Goal: Task Accomplishment & Management: Complete application form

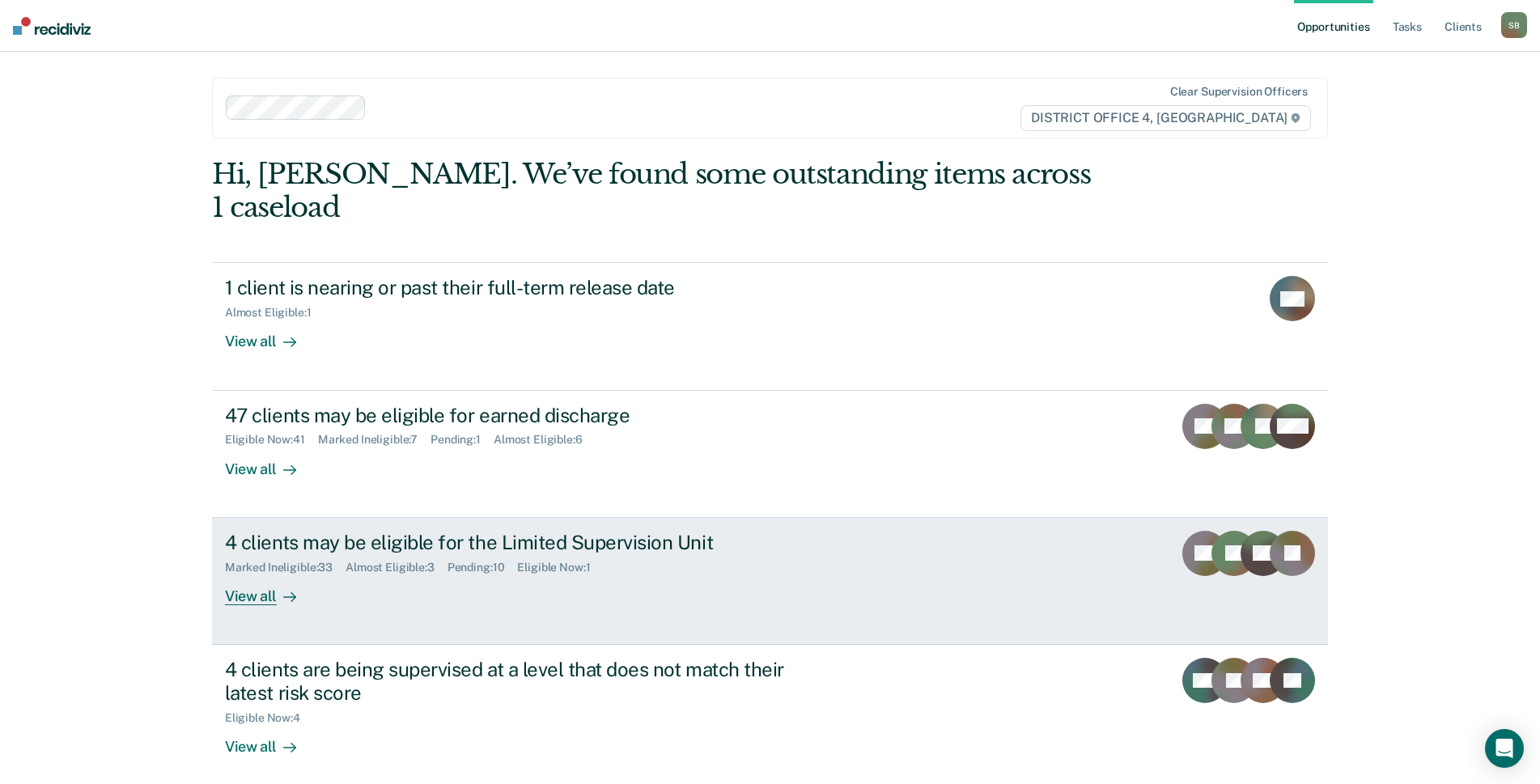
click at [367, 531] on div "4 clients may be eligible for the Limited Supervision Unit" at bounding box center [509, 542] width 568 height 23
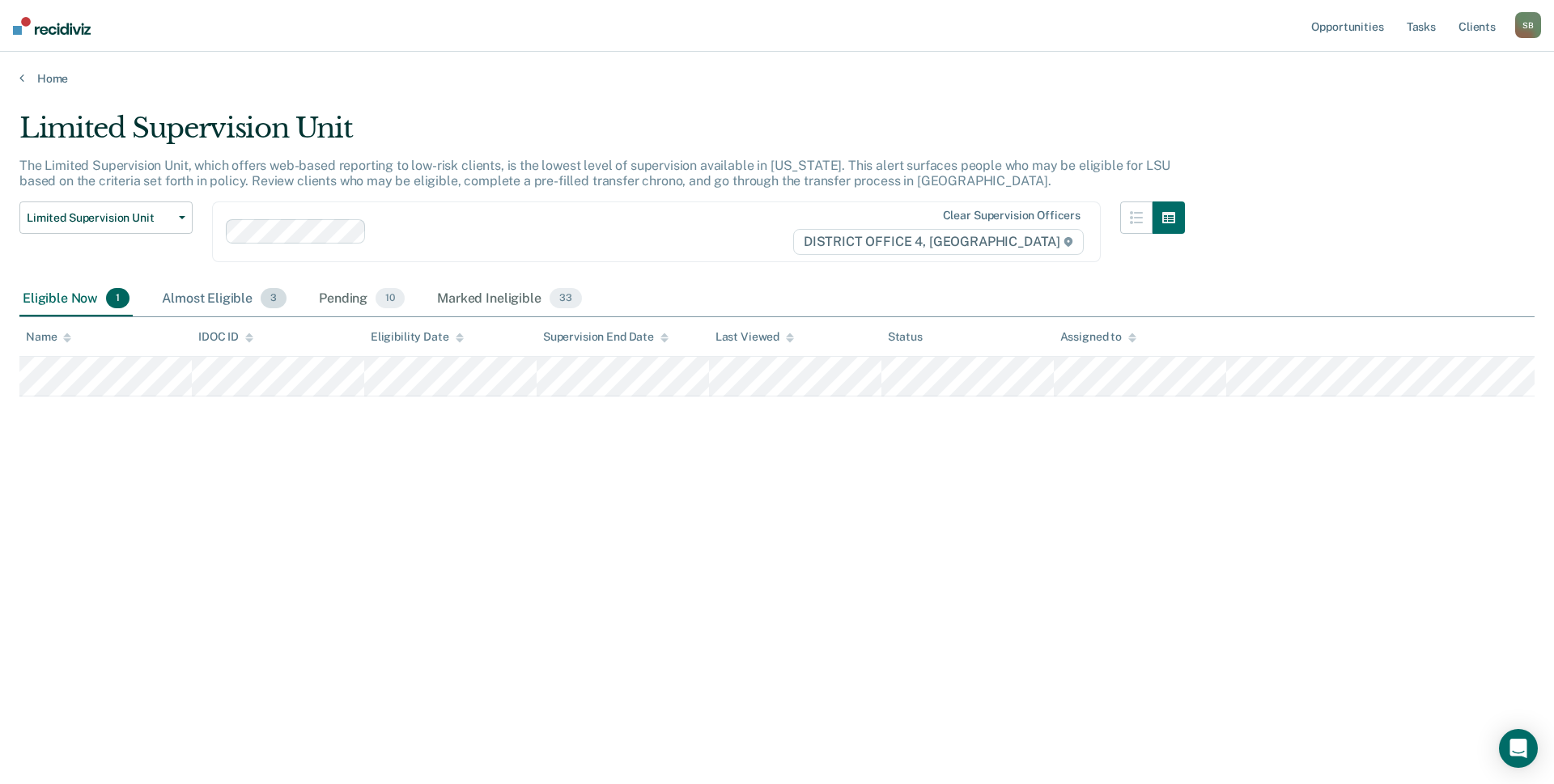
click at [193, 293] on div "Almost Eligible 3" at bounding box center [224, 298] width 131 height 35
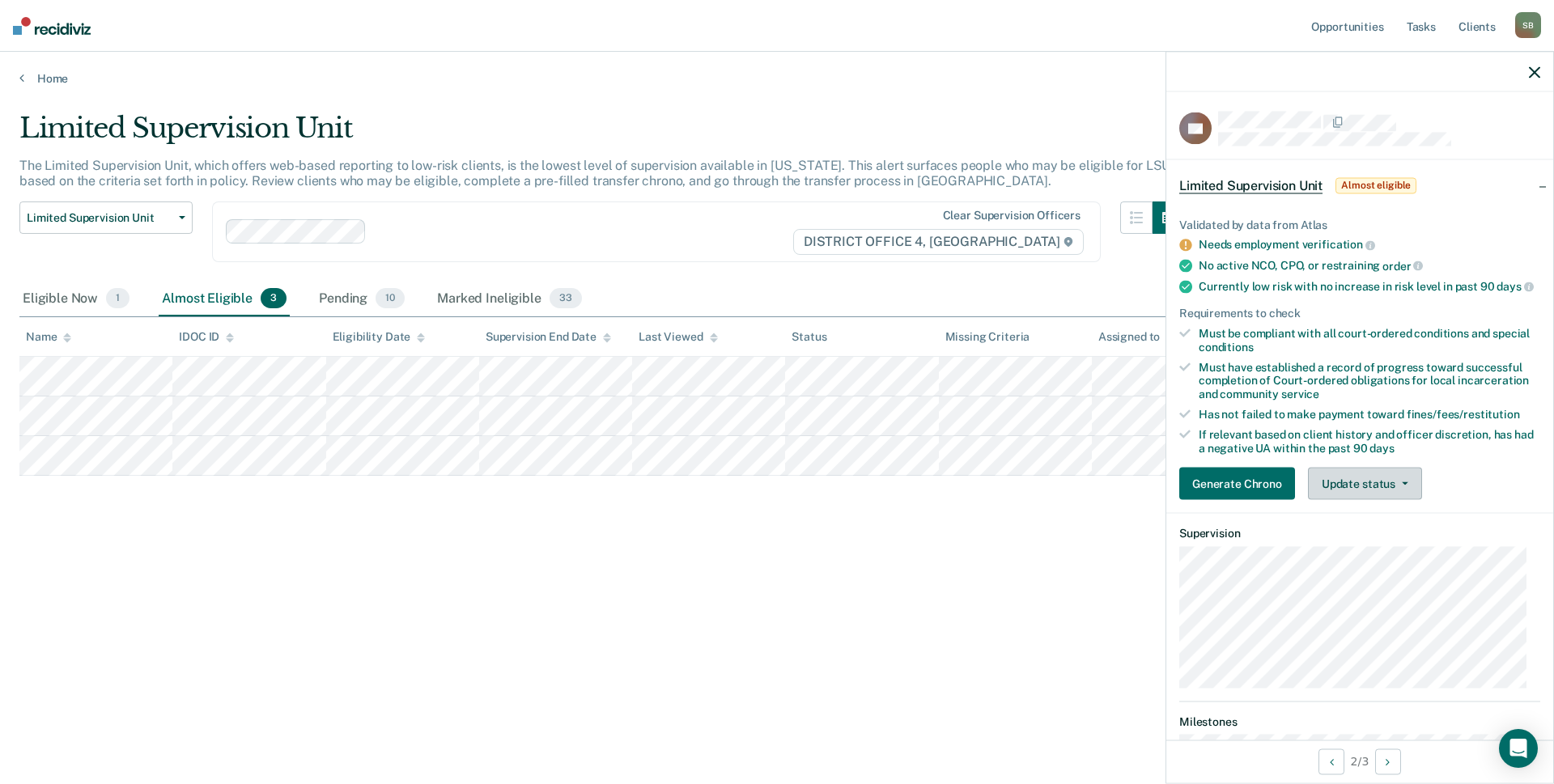
click at [1361, 500] on button "Update status" at bounding box center [1365, 483] width 114 height 32
click at [1369, 530] on button "[PERSON_NAME]" at bounding box center [1386, 522] width 156 height 26
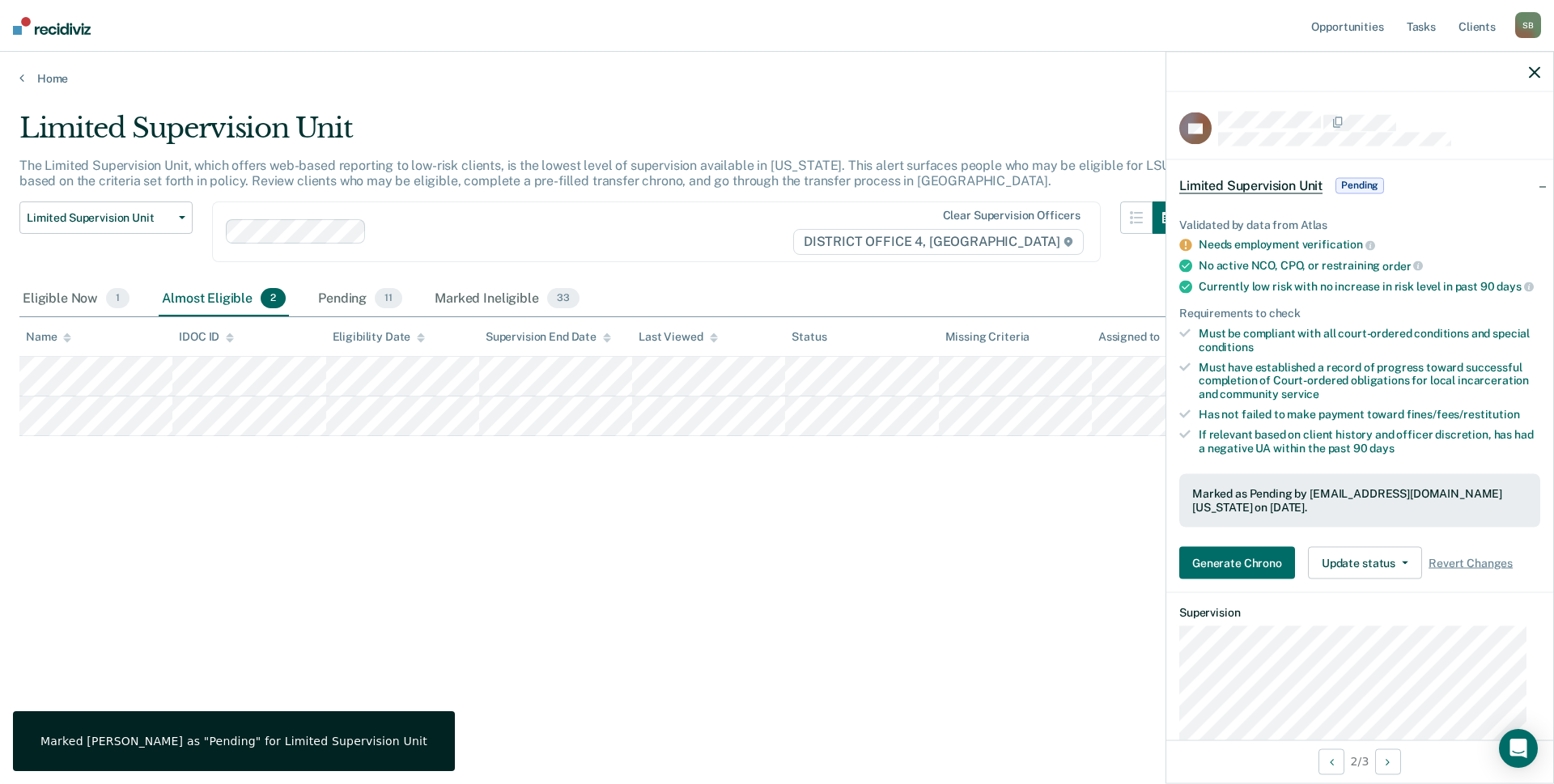
click at [992, 612] on div "Limited Supervision Unit The Limited Supervision Unit, which offers web-based r…" at bounding box center [777, 387] width 1515 height 551
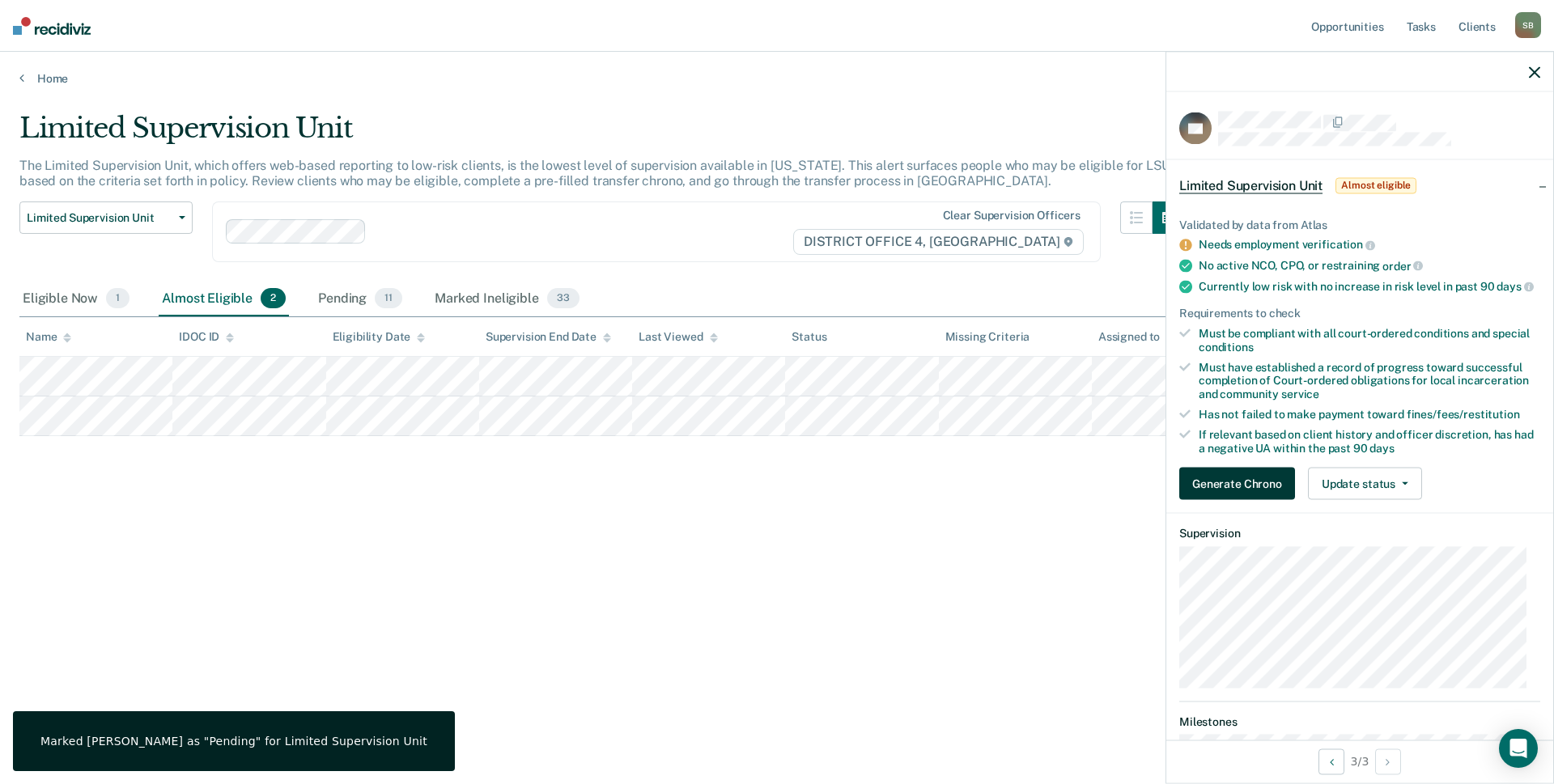
click at [1227, 500] on button "Generate Chrono" at bounding box center [1237, 483] width 115 height 32
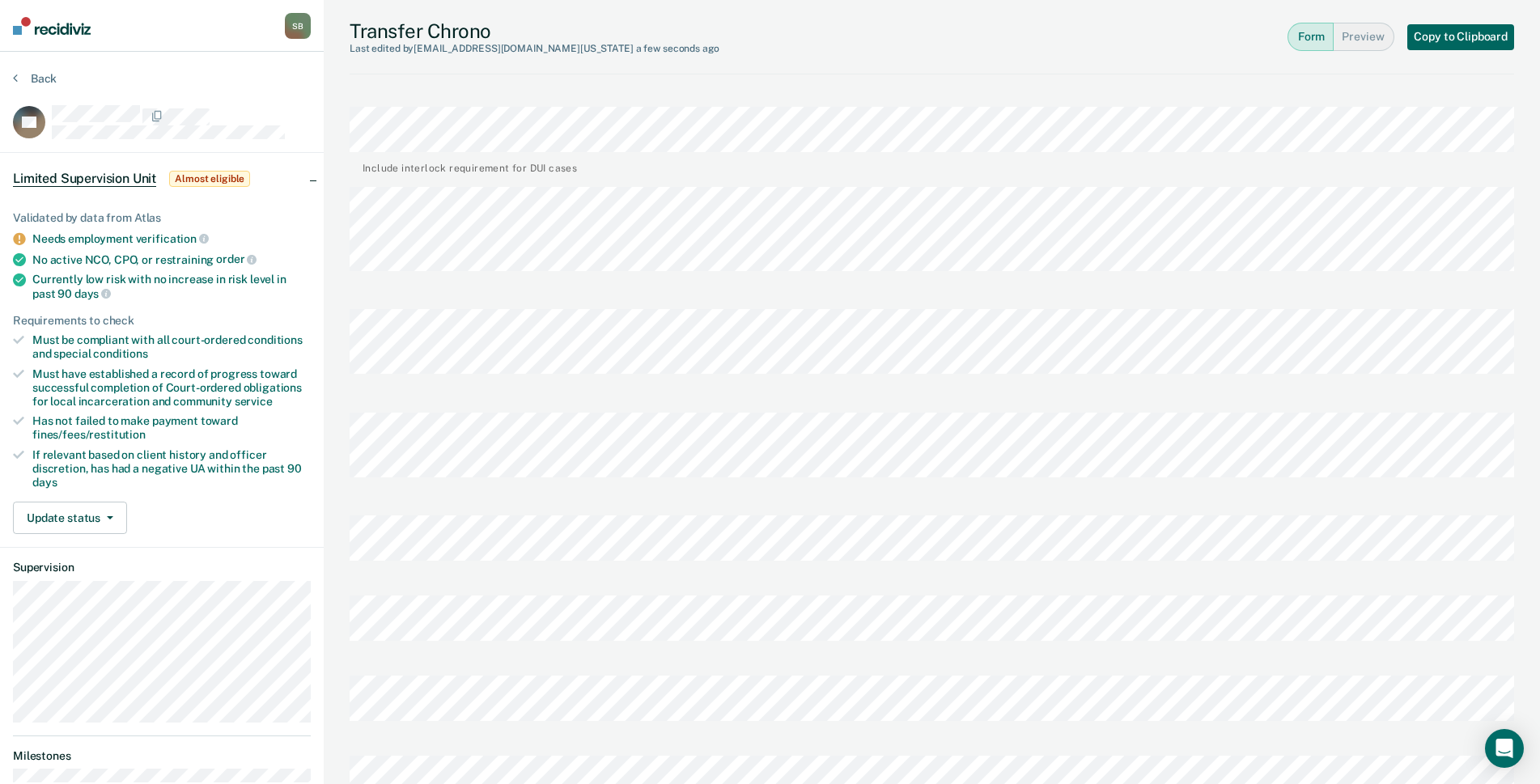
click at [1499, 35] on button "Copy to Clipboard" at bounding box center [1461, 36] width 107 height 26
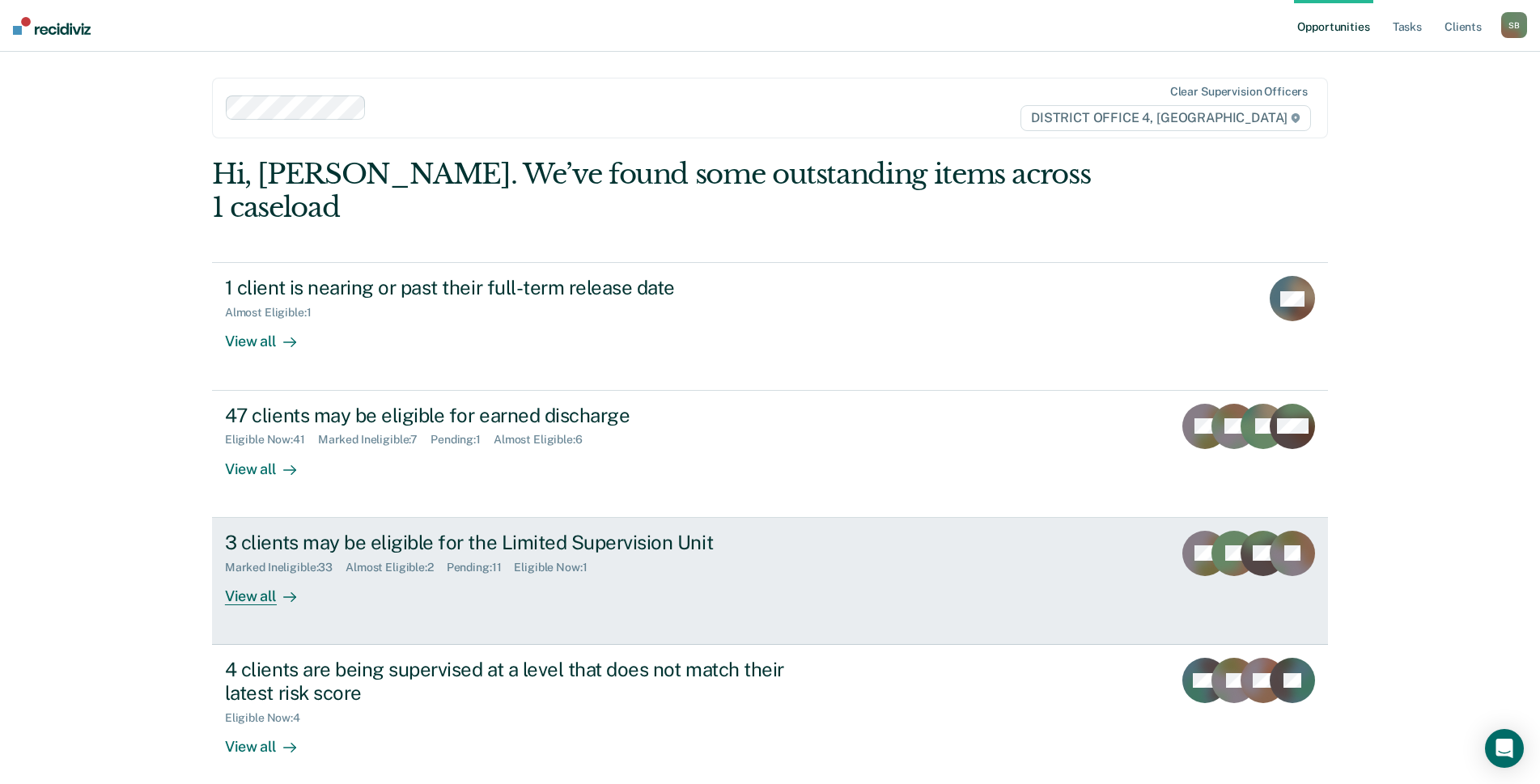
click at [421, 531] on div "3 clients may be eligible for the Limited Supervision Unit" at bounding box center [509, 542] width 568 height 23
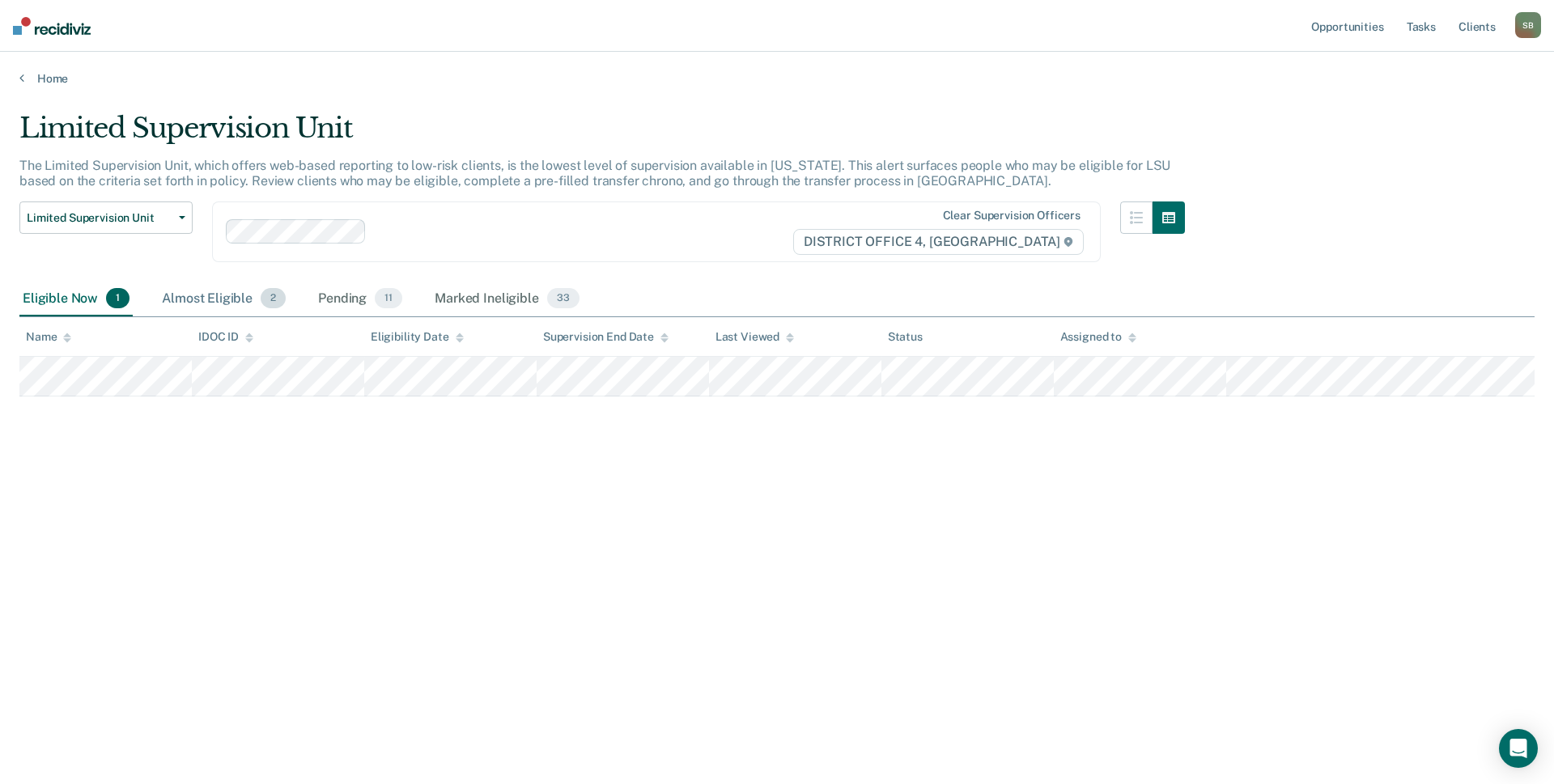
click at [221, 296] on div "Almost Eligible 2" at bounding box center [224, 298] width 130 height 35
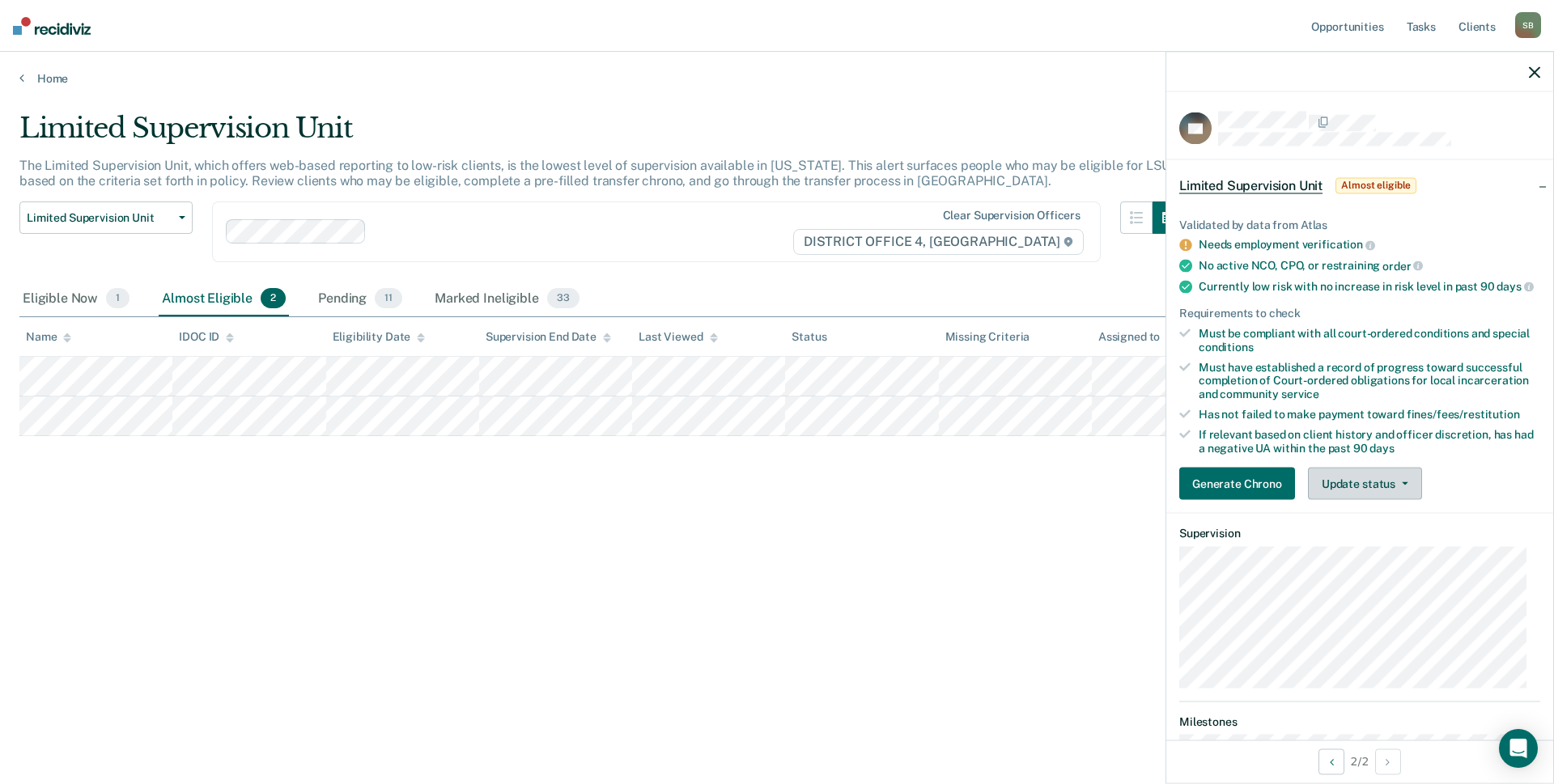
click at [1382, 495] on button "Update status" at bounding box center [1365, 483] width 114 height 32
click at [1382, 536] on button "[PERSON_NAME]" at bounding box center [1386, 522] width 156 height 26
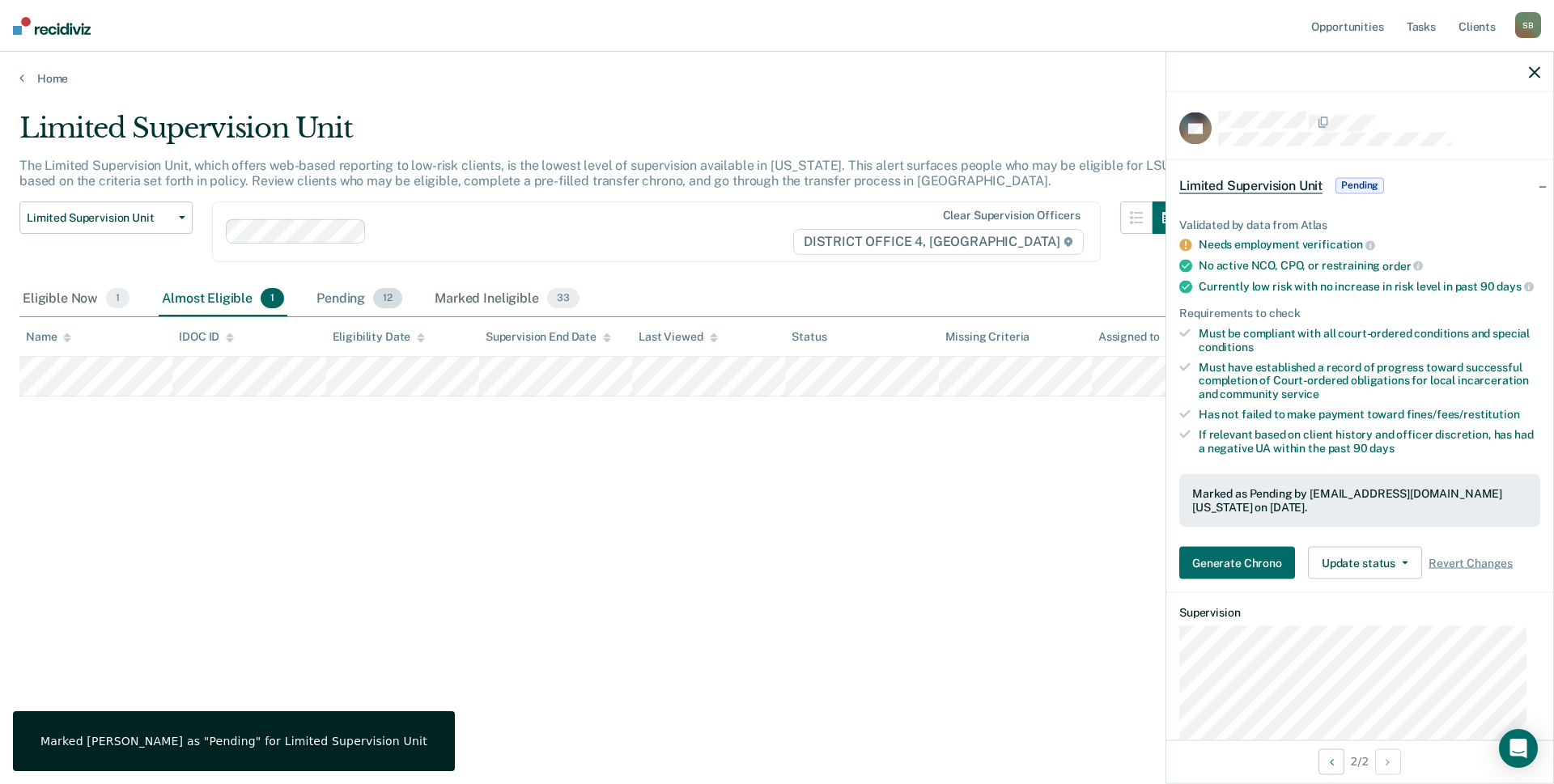
click at [323, 294] on div "Pending 12" at bounding box center [360, 298] width 92 height 35
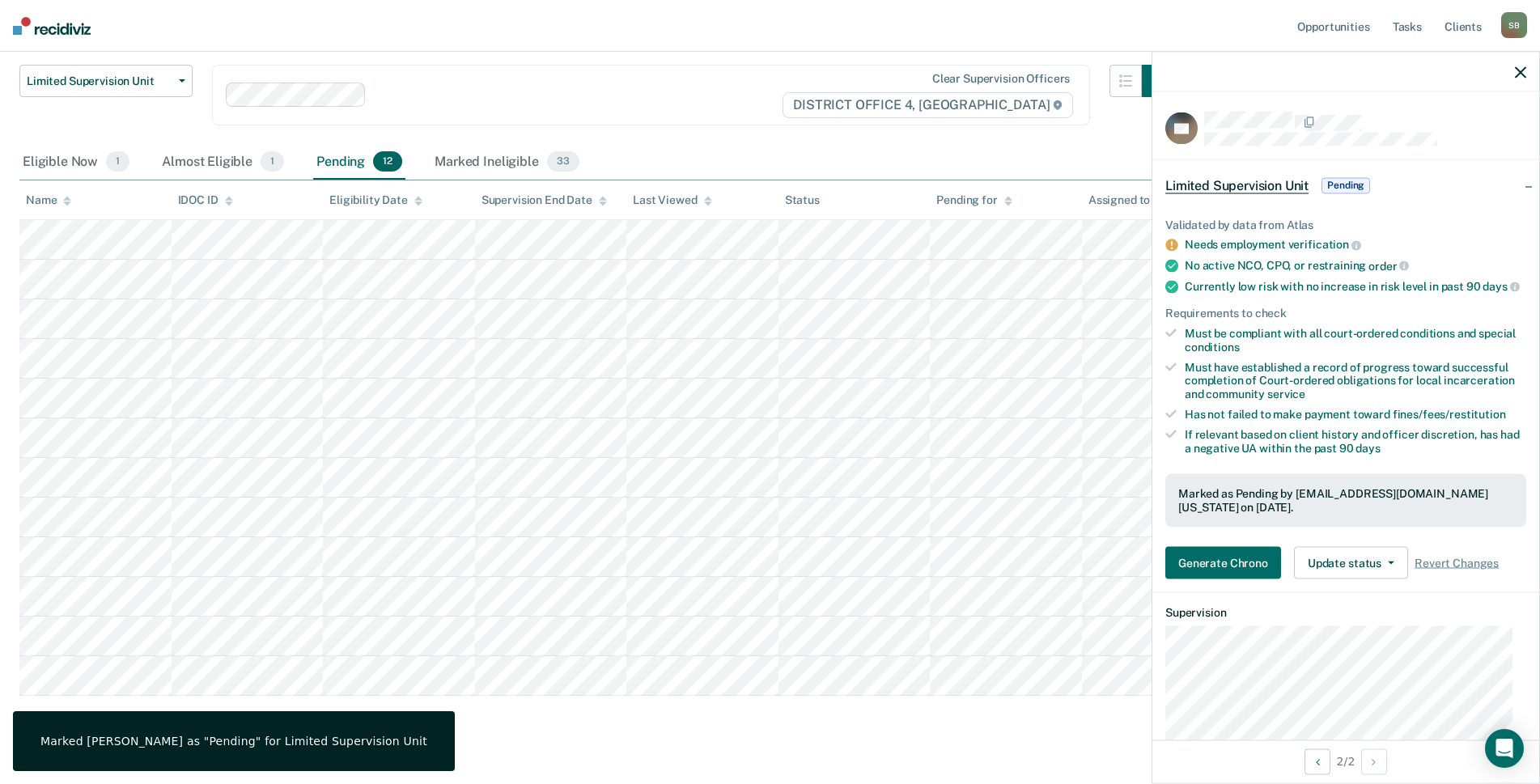
scroll to position [162, 0]
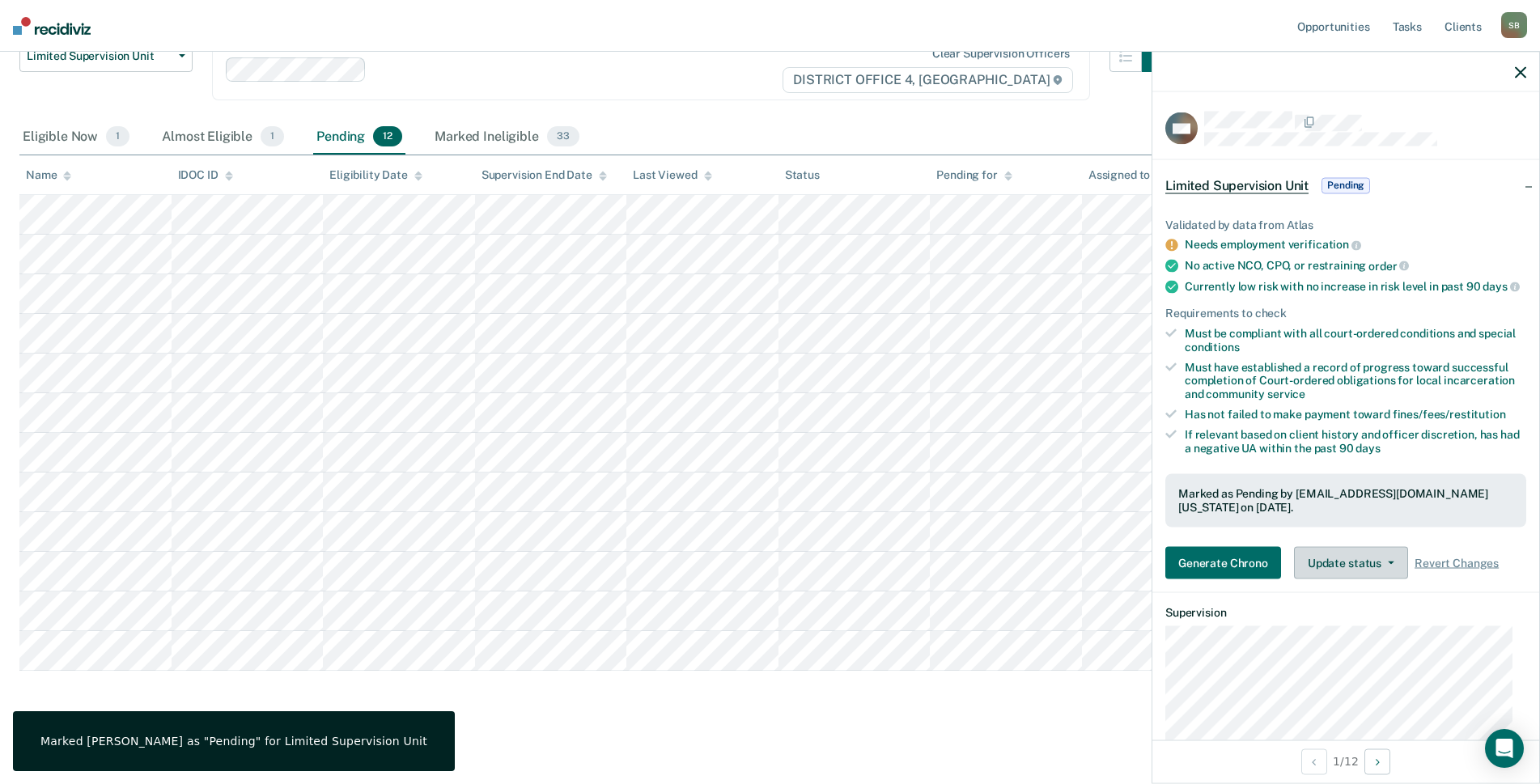
click at [1328, 578] on button "Update status" at bounding box center [1351, 562] width 114 height 32
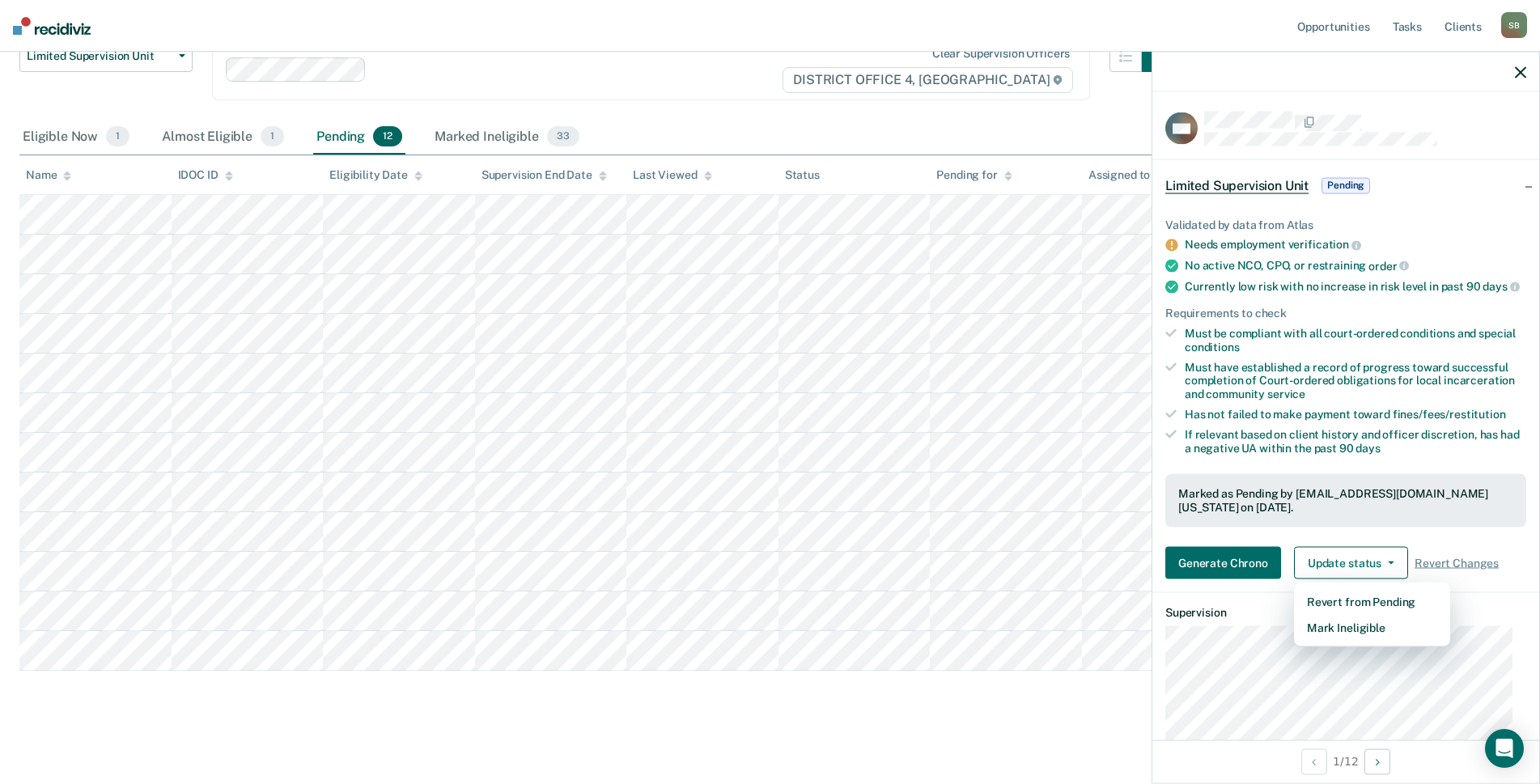
click at [888, 130] on div "Eligible Now 1 Almost Eligible 1 Pending 12 Marked Ineligible 33" at bounding box center [770, 138] width 1501 height 36
